Goal: Navigation & Orientation: Find specific page/section

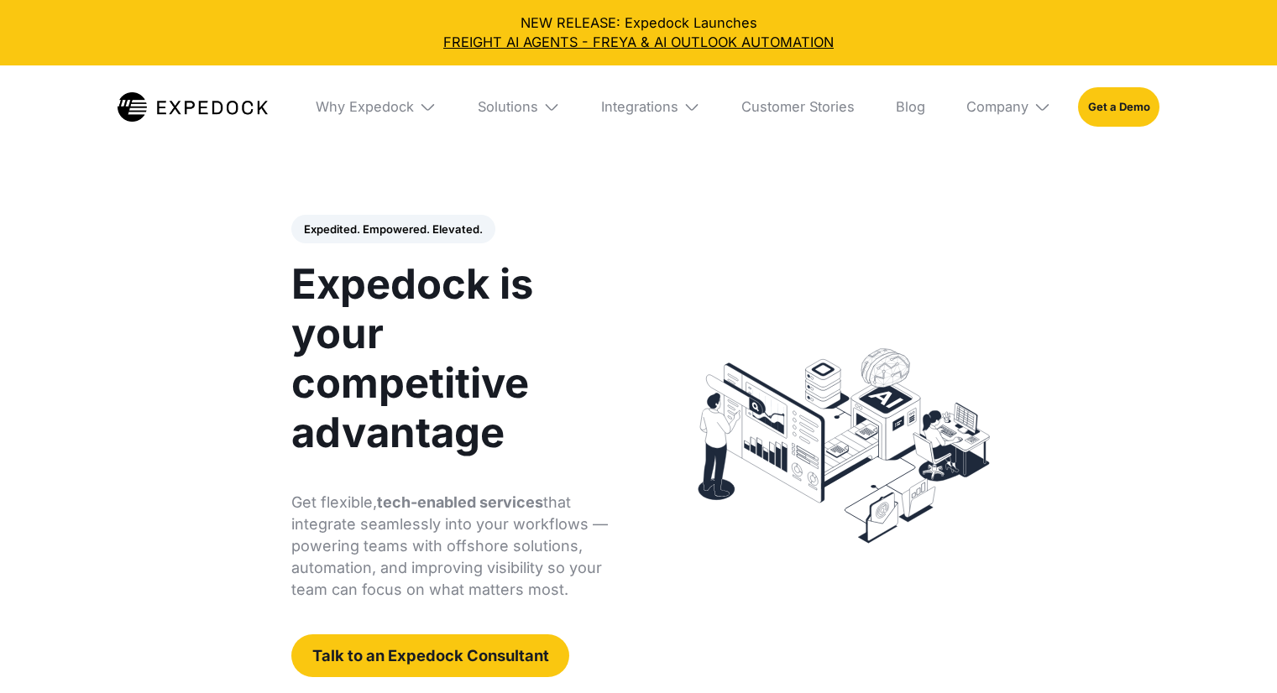
select select
click at [546, 106] on img at bounding box center [551, 106] width 17 height 17
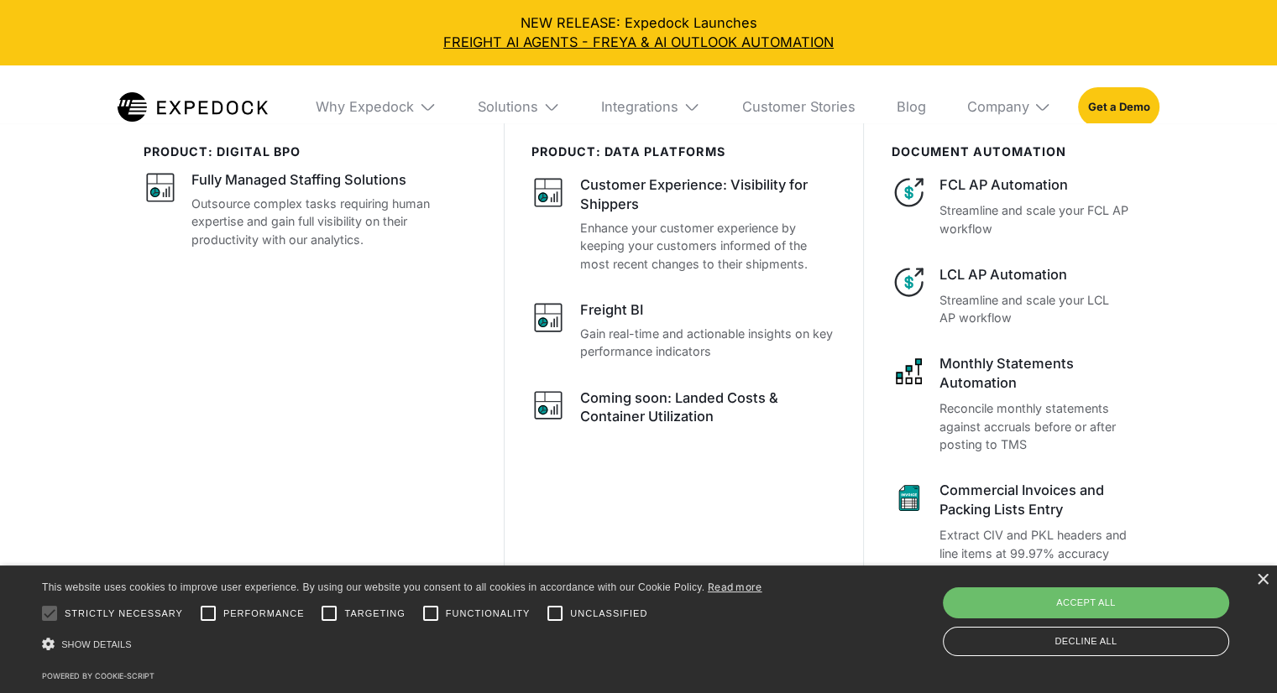
click at [431, 108] on img at bounding box center [427, 106] width 17 height 17
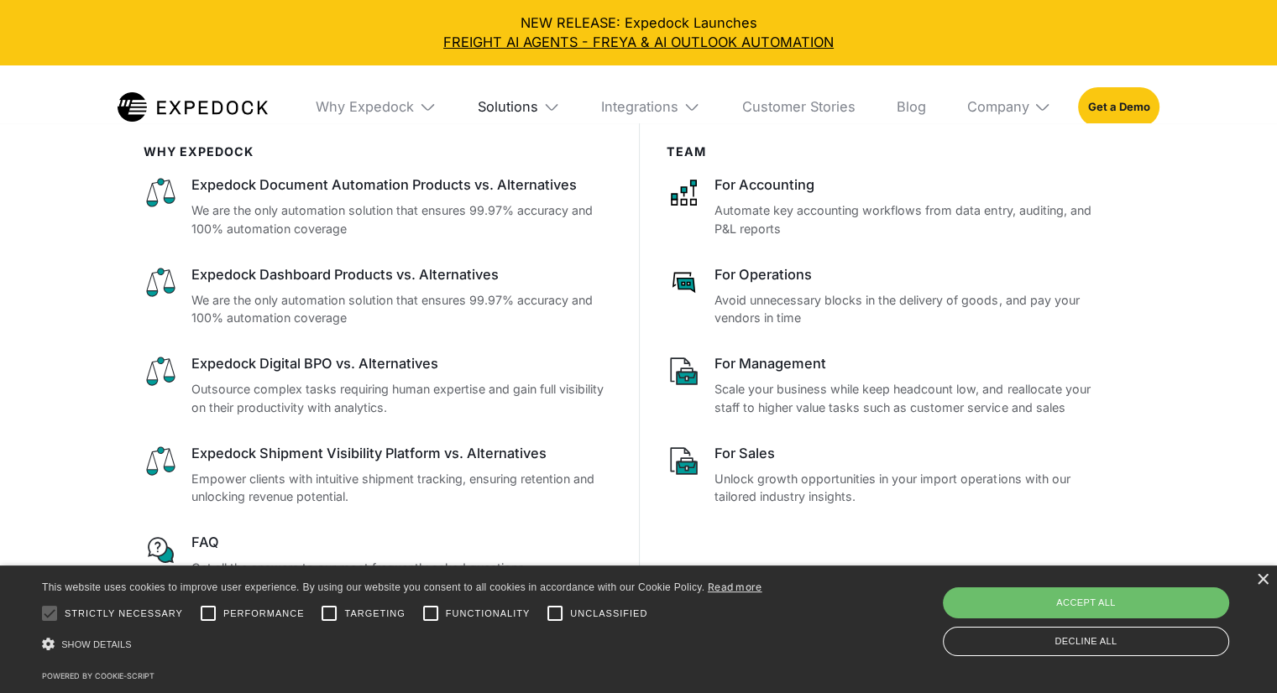
click at [534, 107] on div "Solutions" at bounding box center [508, 106] width 60 height 17
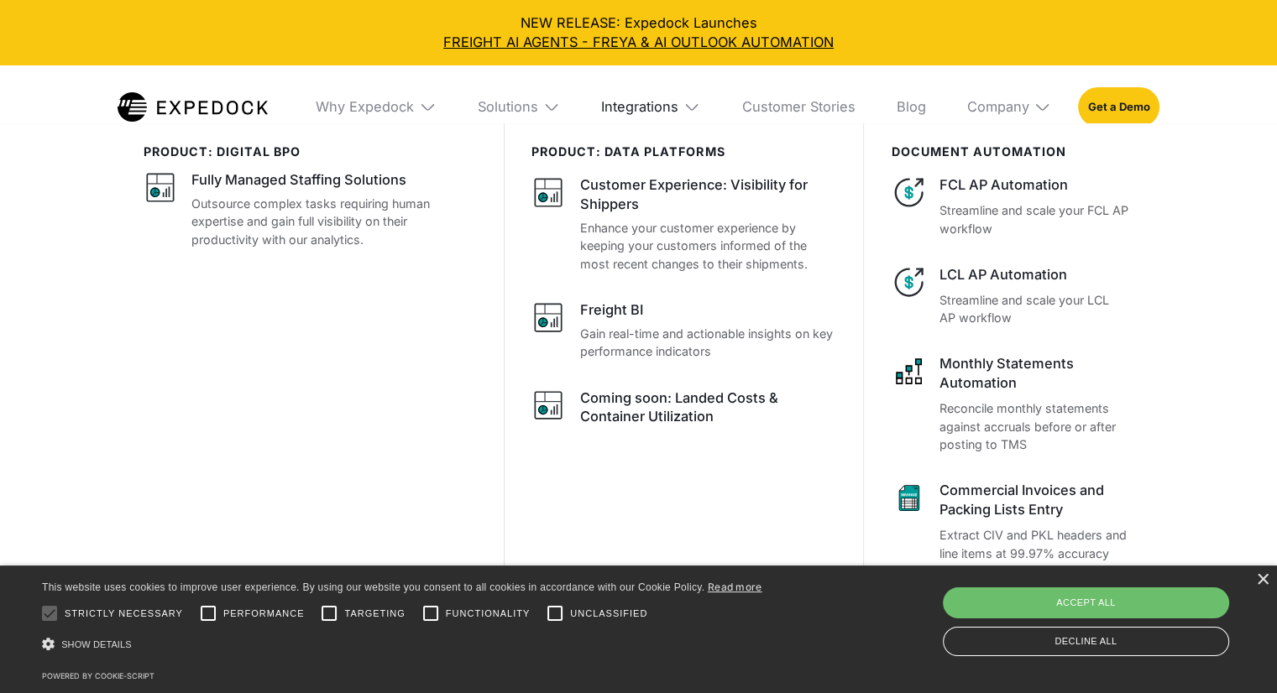
click at [635, 98] on div "Integrations" at bounding box center [639, 106] width 77 height 17
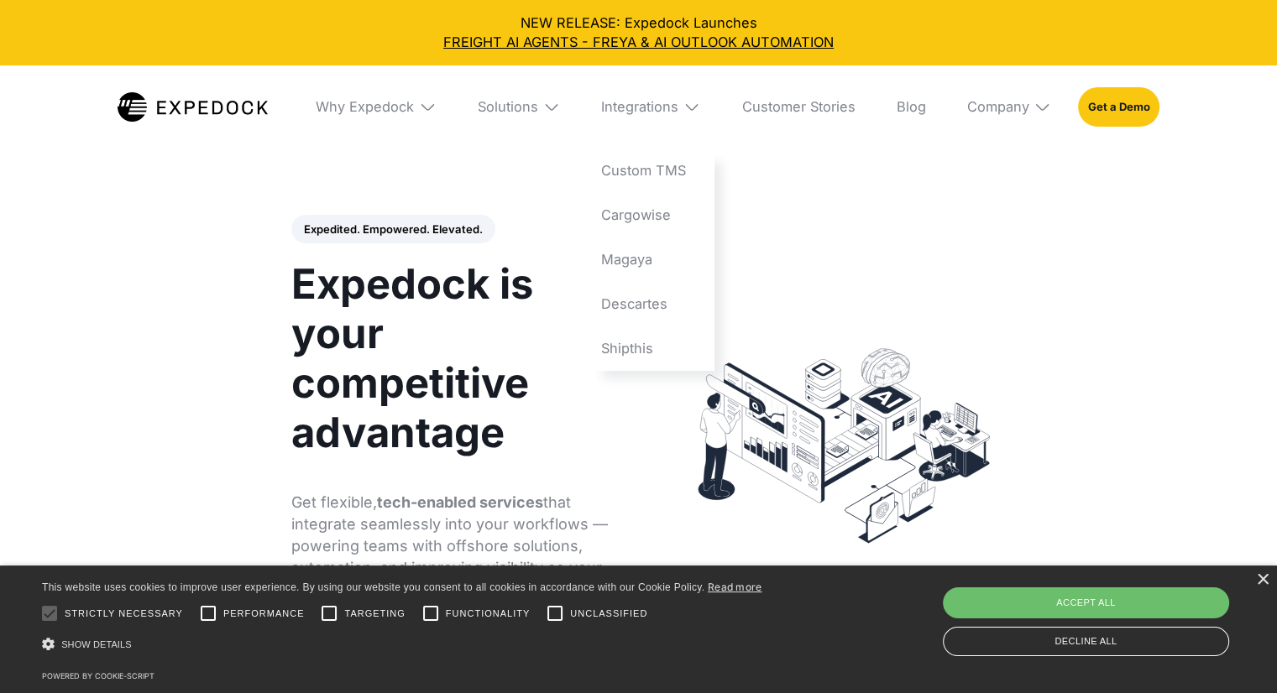
click at [551, 107] on img at bounding box center [551, 106] width 17 height 17
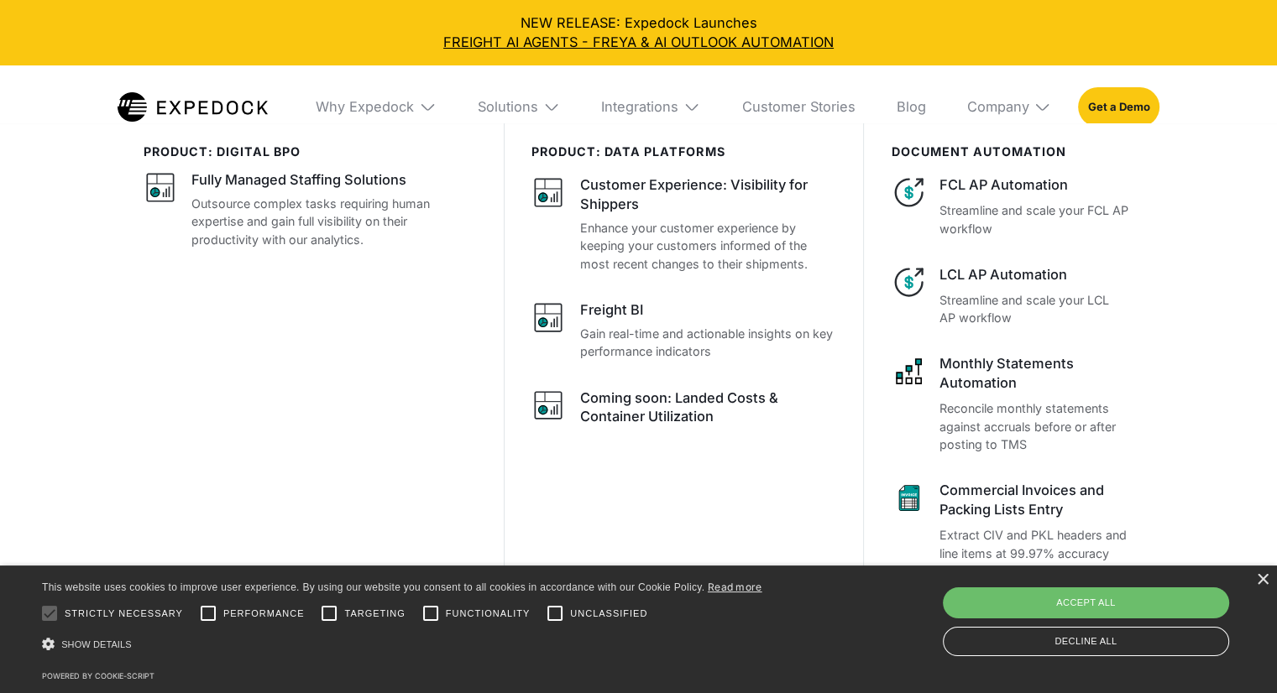
click at [251, 29] on div "NEW RELEASE: Expedock Launches FREIGHT AI AGENTS - FREYA & AI OUTLOOK AUTOMATION" at bounding box center [637, 32] width 1249 height 39
